Goal: Book appointment/travel/reservation

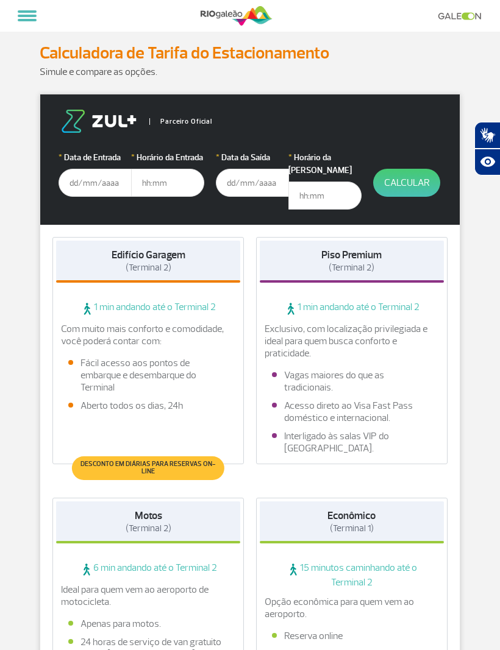
scroll to position [61, 0]
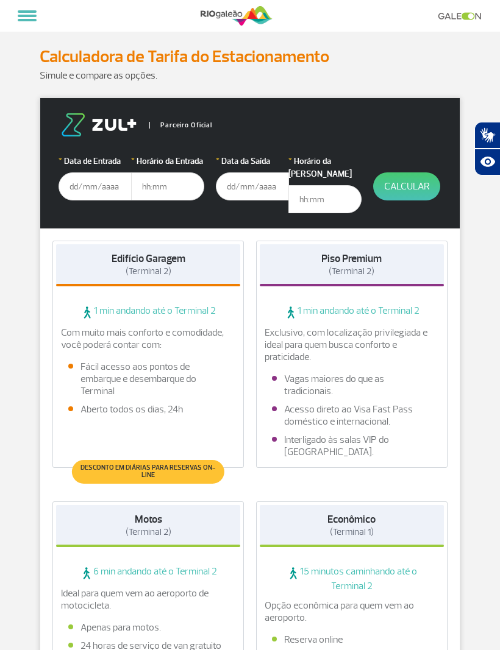
click at [72, 186] on input "text" at bounding box center [94, 186] width 73 height 28
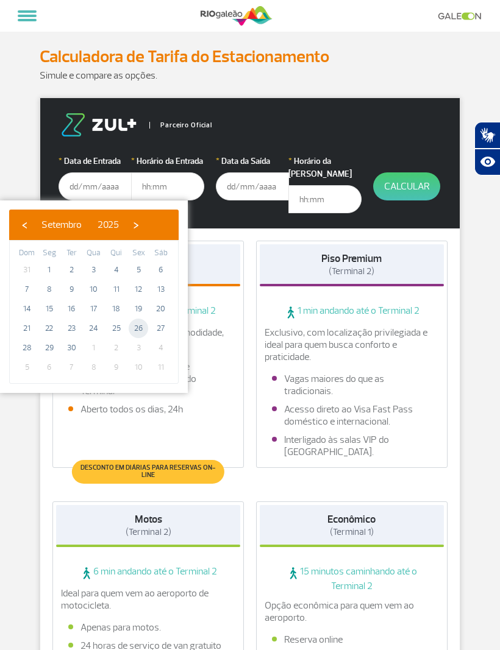
click at [138, 326] on span "26" at bounding box center [138, 328] width 19 height 19
type input "[DATE]"
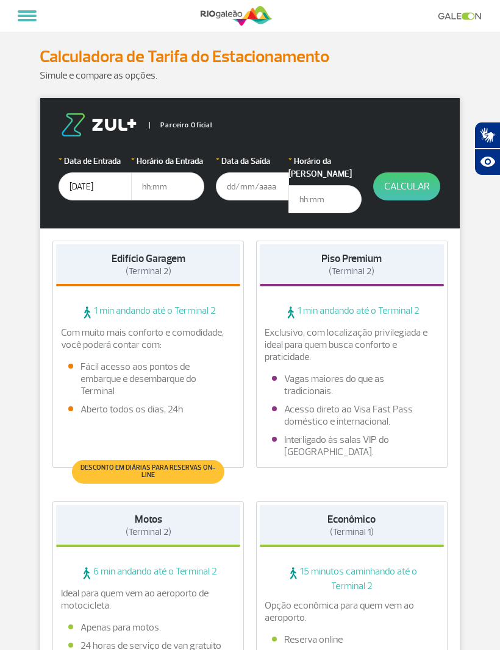
click at [152, 180] on input "text" at bounding box center [167, 186] width 73 height 28
type input "22:00"
click at [247, 183] on input "text" at bounding box center [252, 186] width 73 height 28
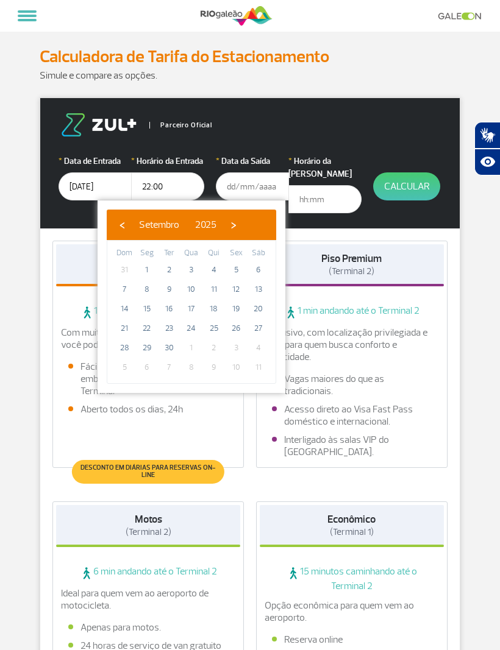
click at [242, 227] on span "›" at bounding box center [233, 225] width 18 height 18
click at [192, 306] on span "15" at bounding box center [191, 308] width 19 height 19
type input "[DATE]"
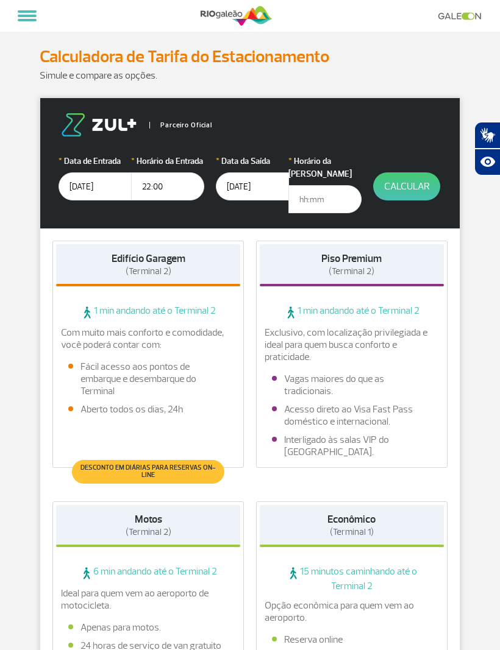
click at [323, 185] on input "text" at bounding box center [324, 199] width 73 height 28
type input "15:00"
click at [406, 186] on button "Calcular" at bounding box center [406, 186] width 67 height 28
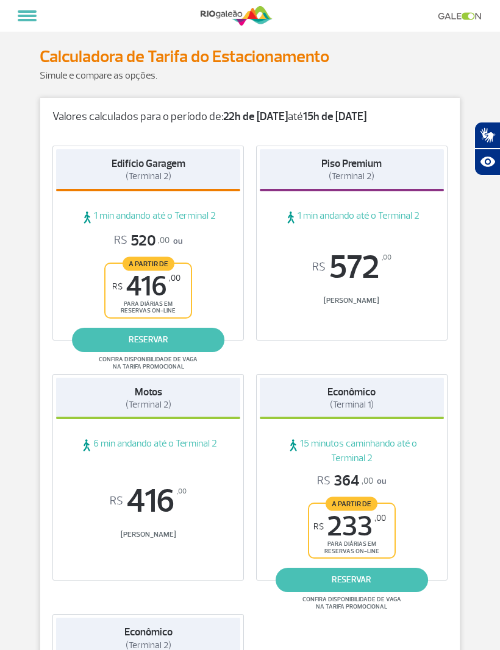
click at [370, 577] on link "reservar" at bounding box center [351, 580] width 152 height 24
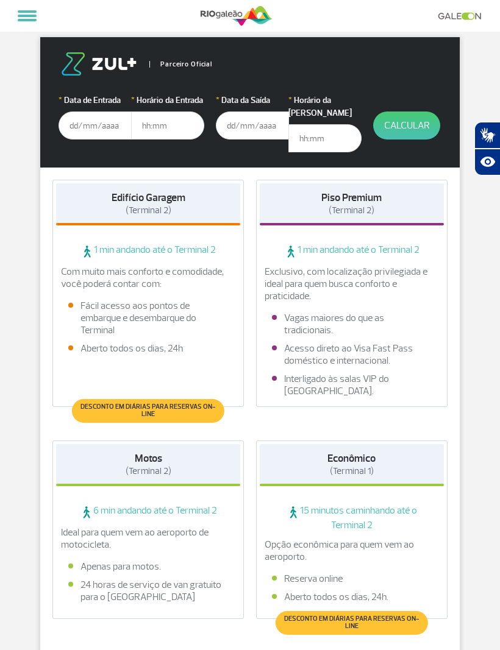
scroll to position [341, 0]
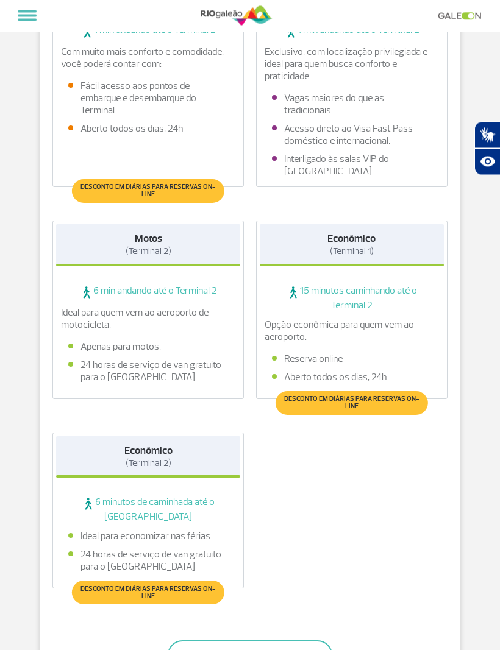
click at [397, 396] on span "Desconto em diárias para reservas on-line" at bounding box center [351, 403] width 140 height 15
click at [388, 319] on p "Opção econômica para quem vem ao aeroporto." at bounding box center [351, 331] width 174 height 24
click at [366, 287] on span "15 minutos caminhando até o Terminal 2" at bounding box center [351, 298] width 184 height 27
click at [359, 285] on span "15 minutos caminhando até o Terminal 2" at bounding box center [351, 298] width 184 height 27
click at [353, 294] on span "15 minutos caminhando até o Terminal 2" at bounding box center [351, 298] width 184 height 27
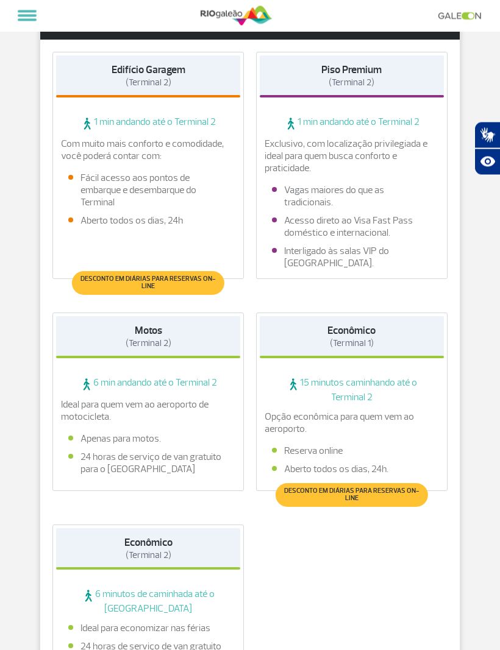
scroll to position [250, 0]
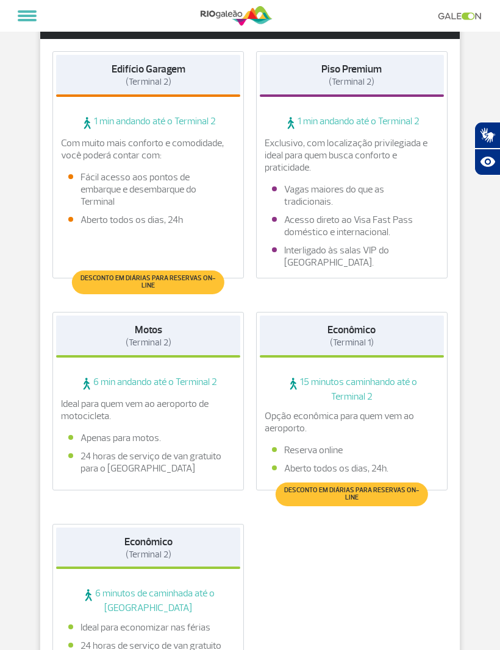
click at [404, 487] on span "Desconto em diárias para reservas on-line" at bounding box center [351, 494] width 140 height 15
click at [401, 487] on span "Desconto em diárias para reservas on-line" at bounding box center [351, 494] width 140 height 15
click at [381, 487] on span "Desconto em diárias para reservas on-line" at bounding box center [351, 494] width 140 height 15
click at [370, 487] on span "Desconto em diárias para reservas on-line" at bounding box center [351, 494] width 140 height 15
click at [364, 463] on div "Opção econômica para quem vem ao aeroporto. Reserva online Aberto todos os dias…" at bounding box center [351, 445] width 184 height 71
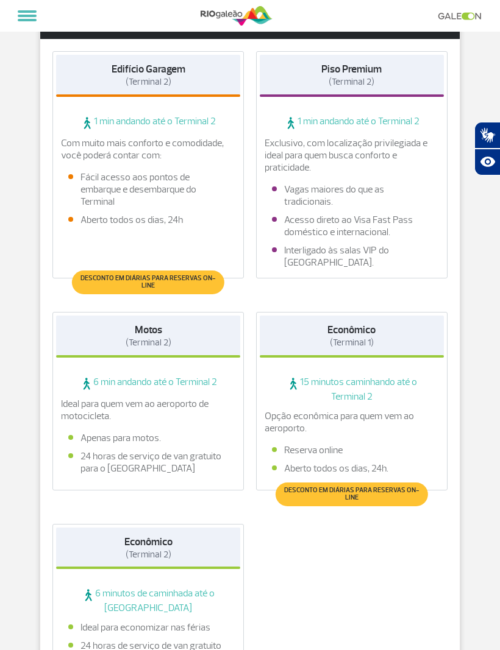
click at [361, 444] on li "Reserva online" at bounding box center [352, 450] width 160 height 12
click at [369, 410] on p "Opção econômica para quem vem ao aeroporto." at bounding box center [351, 422] width 174 height 24
click at [378, 383] on span "15 minutos caminhando até o Terminal 2" at bounding box center [351, 389] width 184 height 27
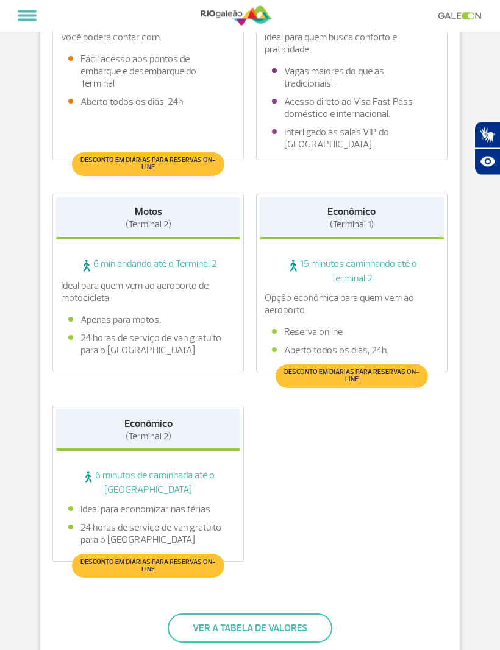
scroll to position [369, 0]
click at [306, 616] on button "Ver a tabela de valores" at bounding box center [250, 627] width 164 height 29
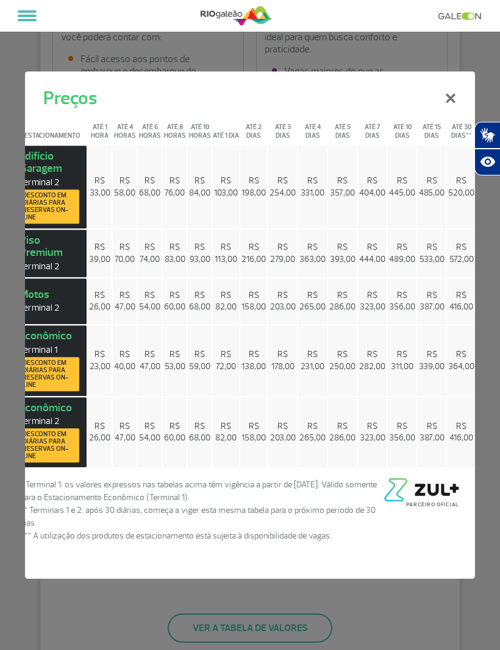
scroll to position [0, 32]
click at [462, 372] on span "R$ 364,00" at bounding box center [461, 360] width 26 height 23
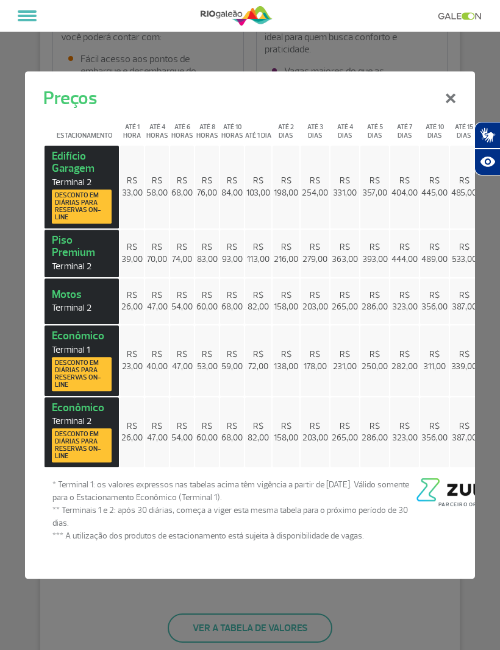
scroll to position [0, 0]
click at [348, 372] on span "R$ 231,00" at bounding box center [345, 360] width 24 height 23
click at [345, 372] on span "R$ 231,00" at bounding box center [345, 360] width 24 height 23
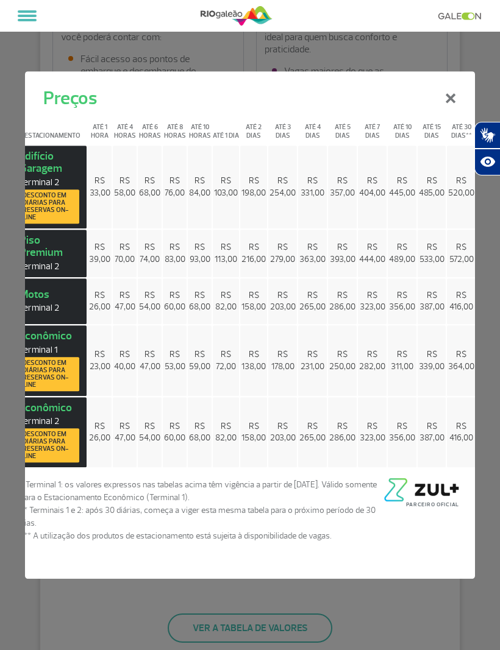
scroll to position [0, 32]
click at [447, 119] on button "×" at bounding box center [450, 97] width 32 height 44
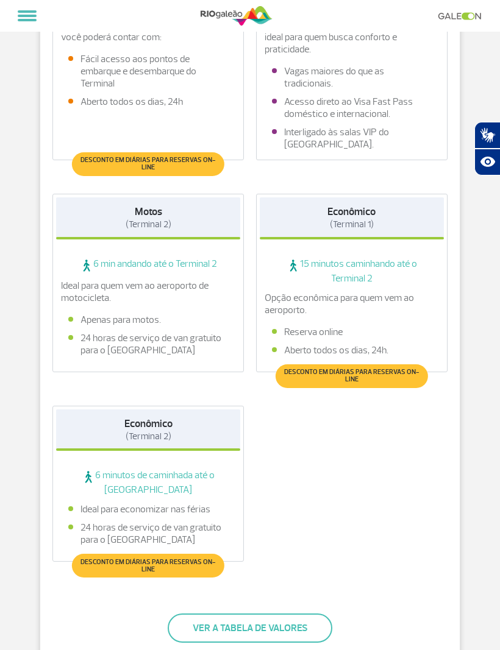
click at [382, 369] on span "Desconto em diárias para reservas on-line" at bounding box center [351, 376] width 140 height 15
click at [373, 308] on div "Opção econômica para quem vem ao aeroporto. Reserva online Aberto todos os dias…" at bounding box center [351, 327] width 184 height 71
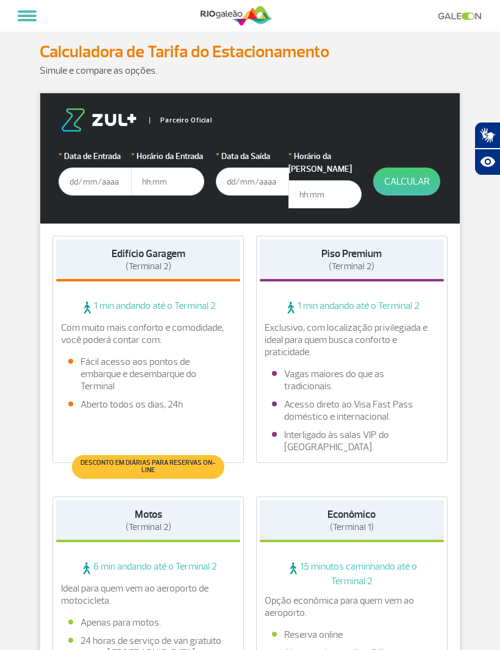
scroll to position [0, 0]
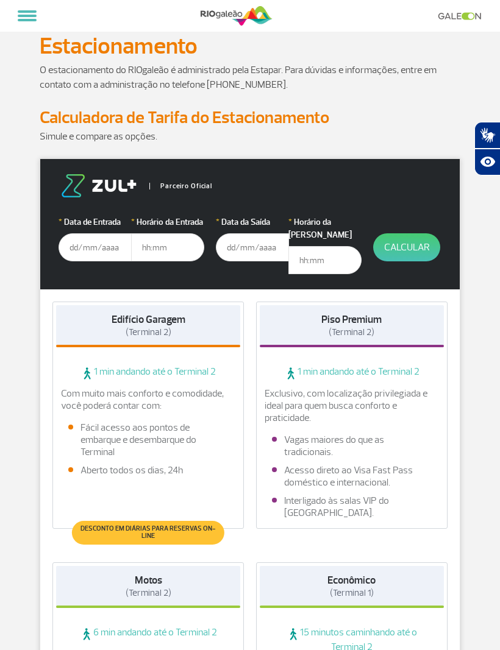
click at [88, 251] on input "text" at bounding box center [94, 247] width 73 height 28
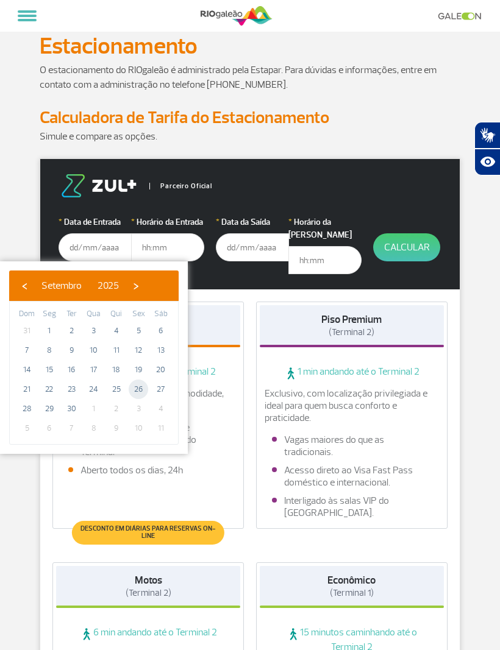
click at [143, 387] on span "26" at bounding box center [138, 388] width 19 height 19
type input "[DATE]"
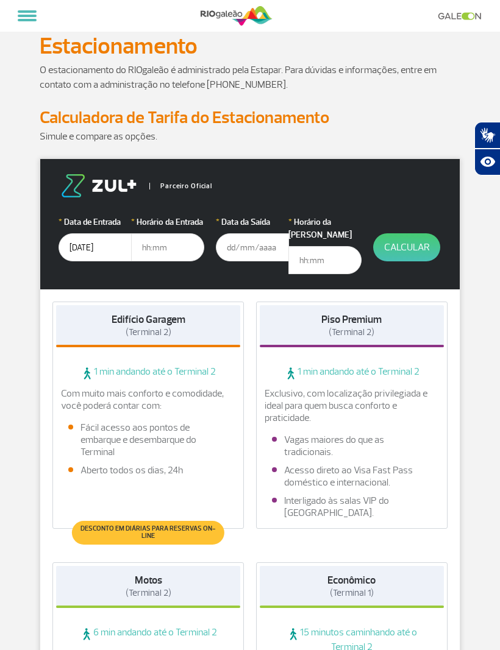
click at [169, 245] on input "text" at bounding box center [167, 247] width 73 height 28
type input "22:00"
click at [249, 245] on input "text" at bounding box center [252, 247] width 73 height 28
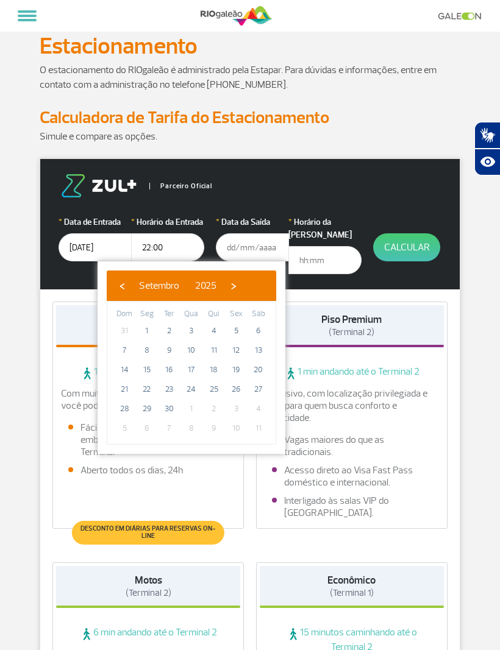
click at [242, 283] on span "›" at bounding box center [233, 286] width 18 height 18
click at [194, 370] on span "15" at bounding box center [191, 369] width 19 height 19
type input "[DATE]"
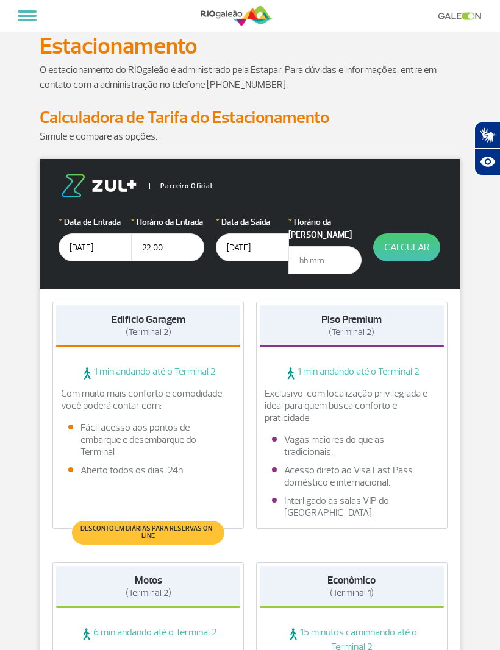
click at [323, 255] on input "text" at bounding box center [324, 260] width 73 height 28
type input "20:00"
click at [415, 240] on button "Calcular" at bounding box center [406, 247] width 67 height 28
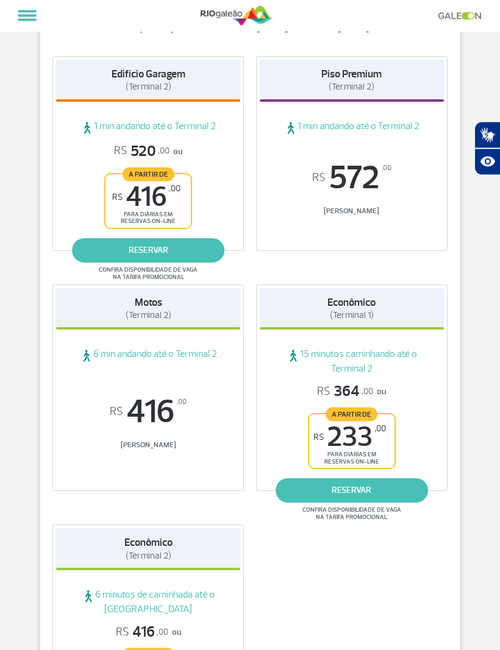
scroll to position [150, 0]
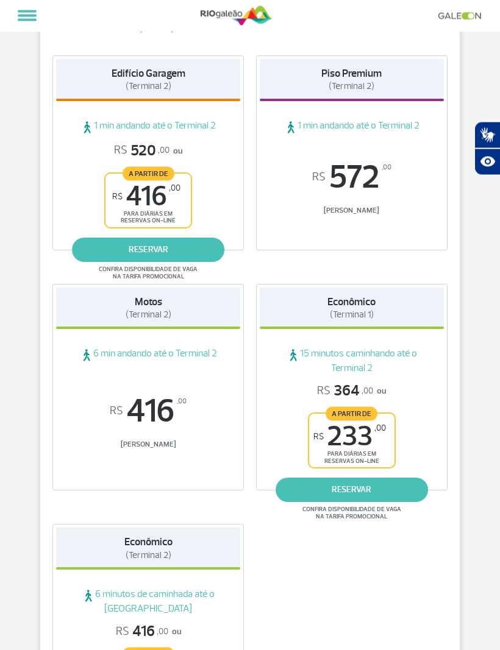
click at [371, 489] on link "reservar" at bounding box center [351, 490] width 152 height 24
